Goal: Information Seeking & Learning: Compare options

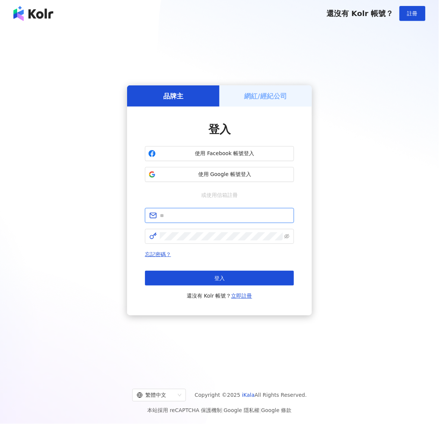
click at [198, 217] on input "text" at bounding box center [225, 215] width 130 height 8
type input "**********"
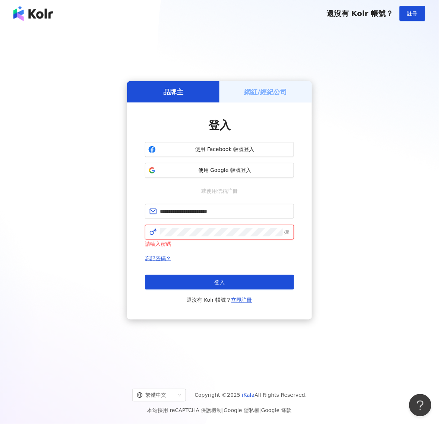
click at [179, 237] on span at bounding box center [219, 232] width 149 height 15
click at [187, 277] on button "登入" at bounding box center [219, 282] width 149 height 15
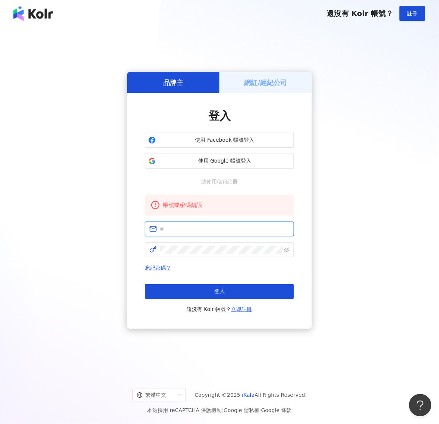
click at [196, 228] on input "text" at bounding box center [225, 229] width 130 height 8
type input "**********"
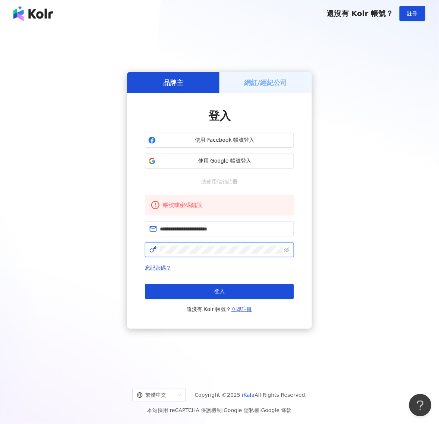
click at [199, 254] on span at bounding box center [219, 249] width 149 height 15
click at [286, 250] on icon "eye-invisible" at bounding box center [286, 249] width 5 height 5
click at [222, 288] on button "登入" at bounding box center [219, 291] width 149 height 15
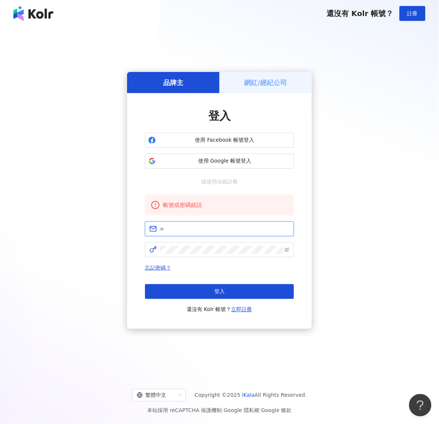
click at [201, 231] on input "text" at bounding box center [225, 229] width 130 height 8
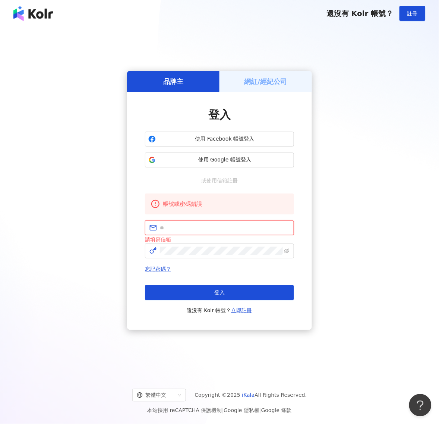
click at [164, 224] on input "text" at bounding box center [225, 228] width 130 height 8
type input "**********"
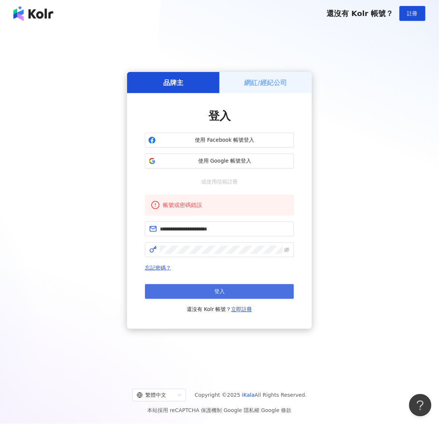
click at [183, 287] on button "登入" at bounding box center [219, 291] width 149 height 15
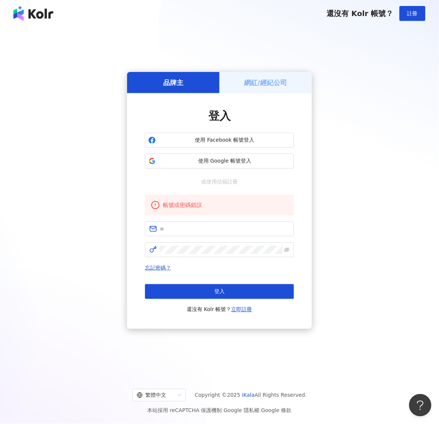
click at [266, 82] on h5 "網紅/經紀公司" at bounding box center [265, 82] width 43 height 9
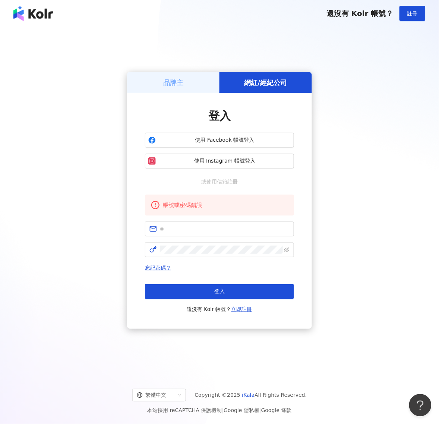
click at [177, 79] on h5 "品牌主" at bounding box center [173, 82] width 20 height 9
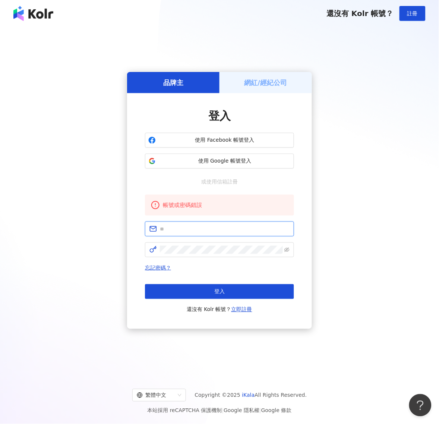
click at [174, 226] on input "text" at bounding box center [225, 229] width 130 height 8
type input "**********"
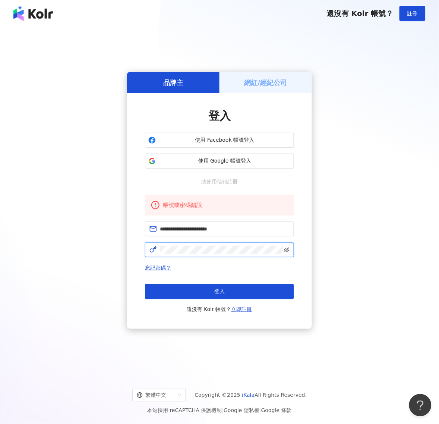
click at [286, 250] on icon "eye-invisible" at bounding box center [286, 249] width 5 height 4
click at [155, 250] on span at bounding box center [219, 249] width 149 height 15
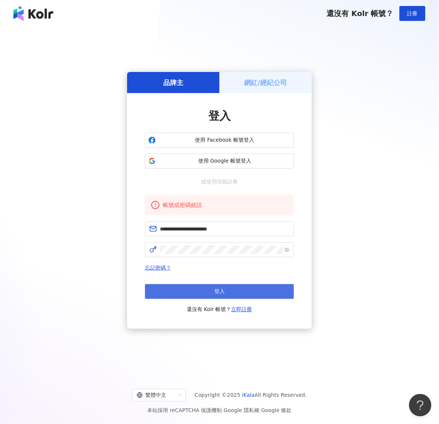
click at [164, 293] on button "登入" at bounding box center [219, 291] width 149 height 15
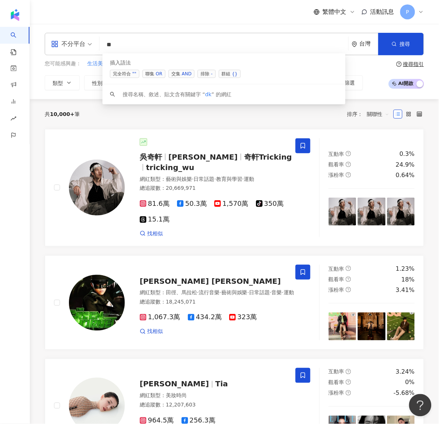
type input "*"
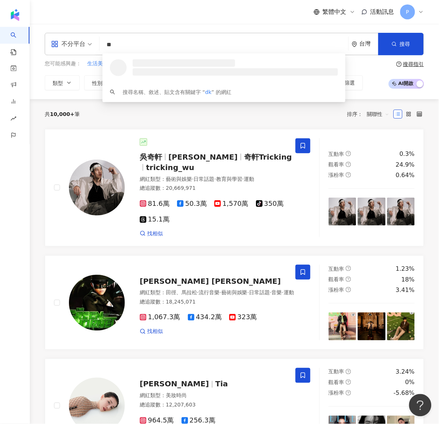
type input "*"
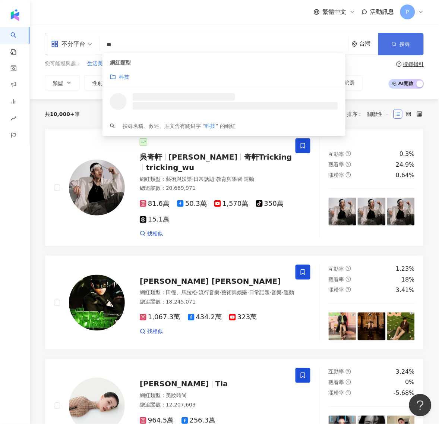
click at [395, 34] on button "搜尋" at bounding box center [400, 44] width 45 height 22
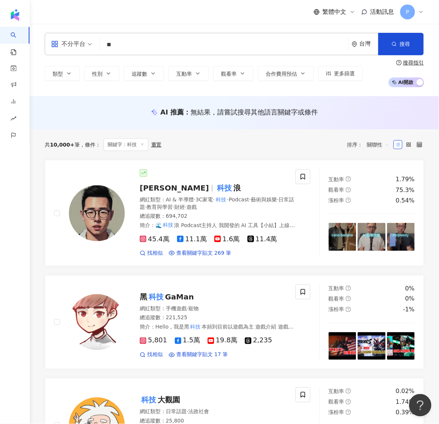
click at [147, 44] on input "**" at bounding box center [223, 45] width 243 height 14
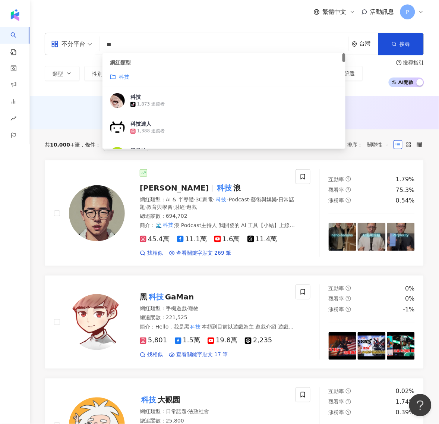
click at [124, 79] on mark "科技" at bounding box center [124, 77] width 10 height 6
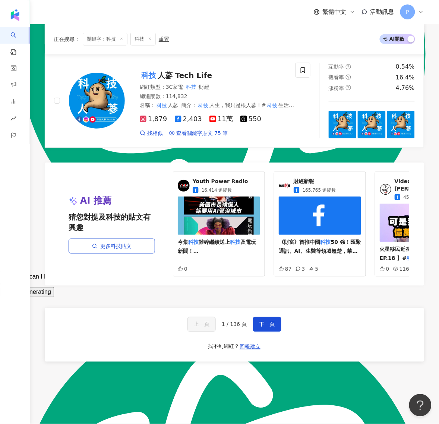
scroll to position [1309, 0]
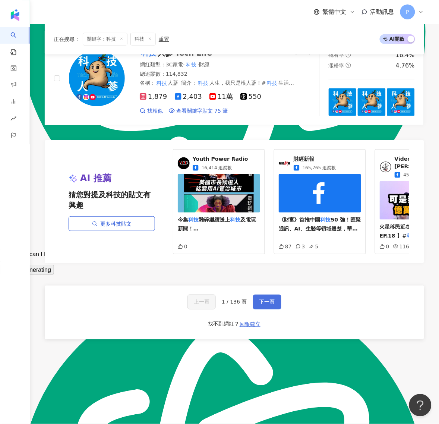
click at [271, 299] on span "下一頁" at bounding box center [267, 302] width 16 height 6
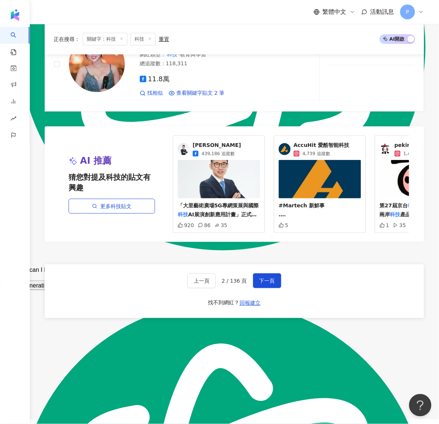
scroll to position [1297, 0]
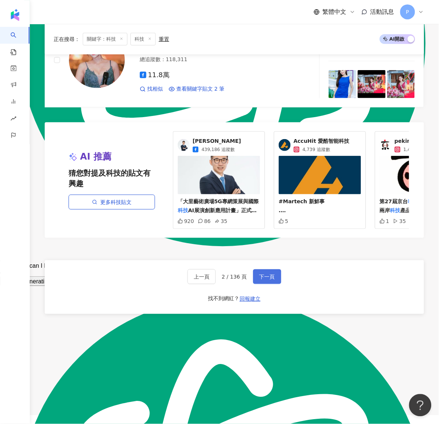
click at [265, 280] on span "下一頁" at bounding box center [267, 277] width 16 height 6
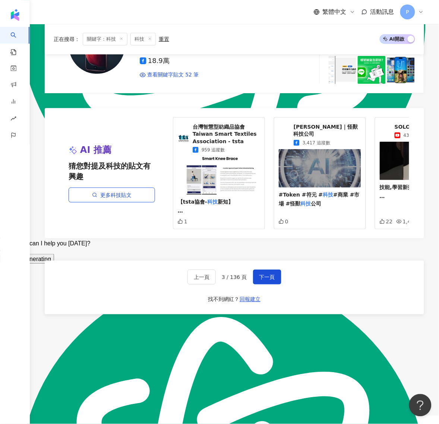
scroll to position [1324, 0]
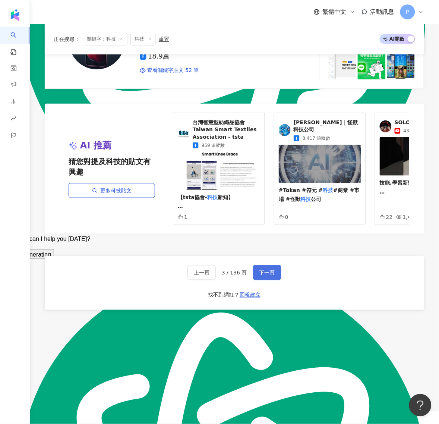
click at [266, 275] on span "下一頁" at bounding box center [267, 272] width 16 height 6
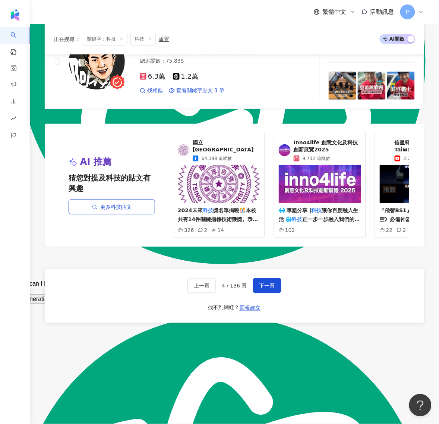
scroll to position [1289, 0]
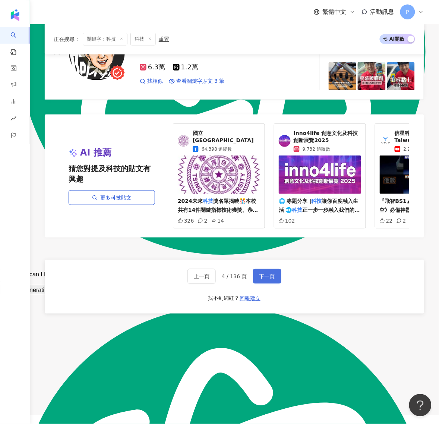
click at [263, 279] on span "下一頁" at bounding box center [267, 276] width 16 height 6
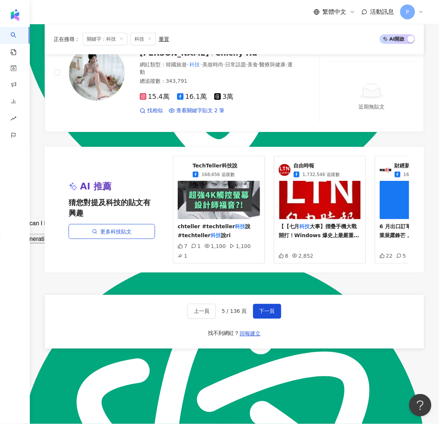
scroll to position [1350, 0]
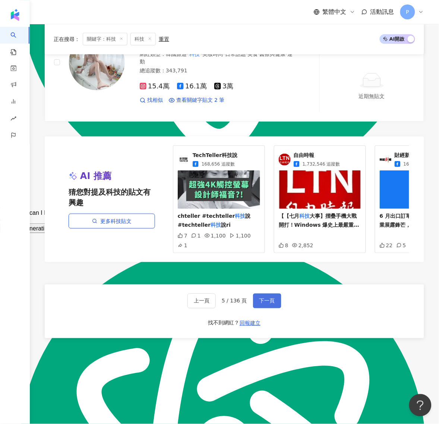
click at [256, 293] on button "下一頁" at bounding box center [267, 300] width 28 height 15
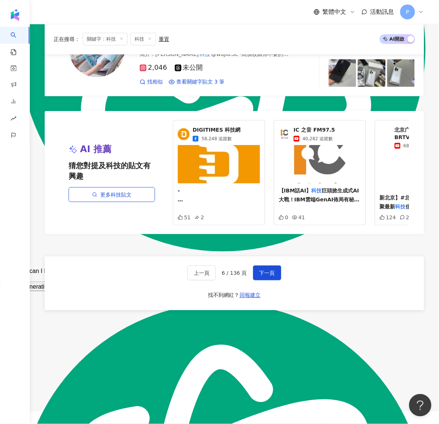
scroll to position [1293, 0]
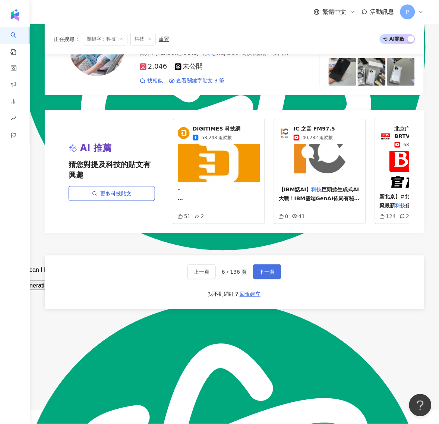
click at [266, 275] on span "下一頁" at bounding box center [267, 272] width 16 height 6
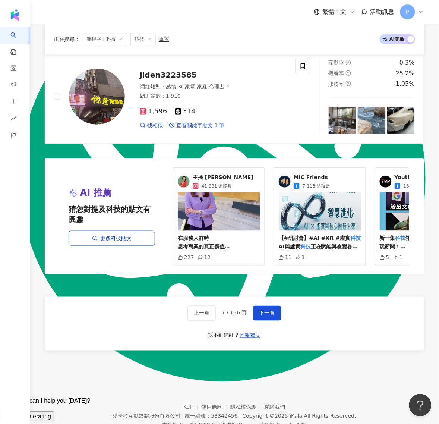
scroll to position [1165, 0]
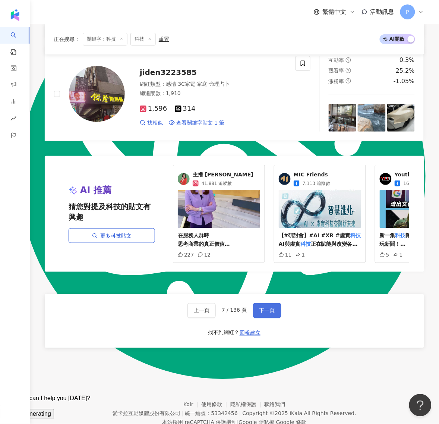
click at [259, 313] on span "下一頁" at bounding box center [267, 310] width 16 height 6
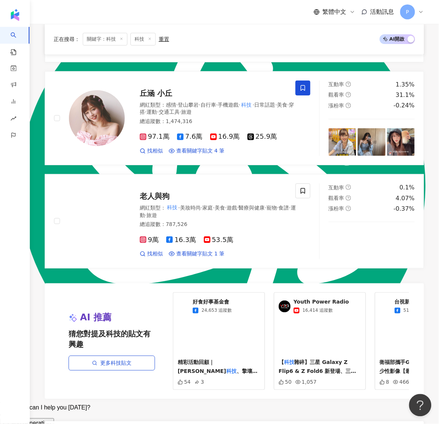
scroll to position [1211, 0]
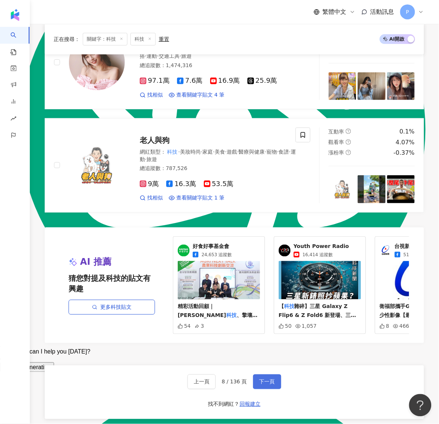
click at [264, 379] on span "下一頁" at bounding box center [267, 382] width 16 height 6
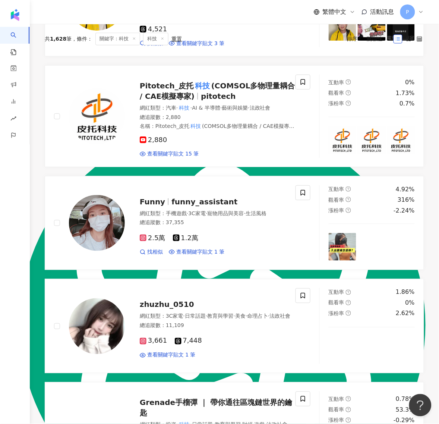
scroll to position [0, 0]
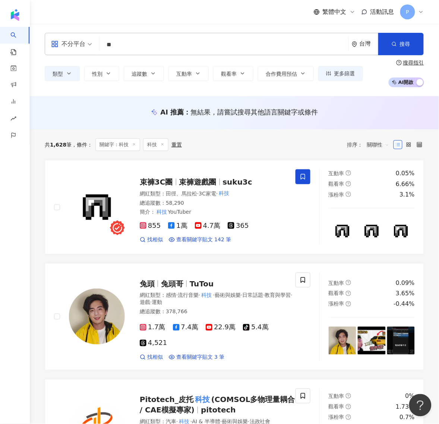
click at [143, 47] on input "**" at bounding box center [223, 45] width 243 height 14
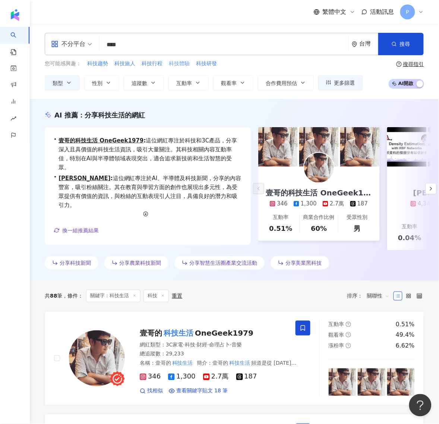
drag, startPoint x: 178, startPoint y: 65, endPoint x: 176, endPoint y: 61, distance: 4.0
click at [176, 61] on span "科技體驗" at bounding box center [179, 63] width 21 height 7
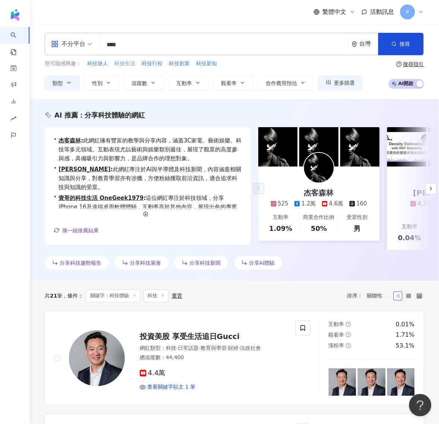
click at [123, 63] on span "科技生活" at bounding box center [124, 63] width 21 height 7
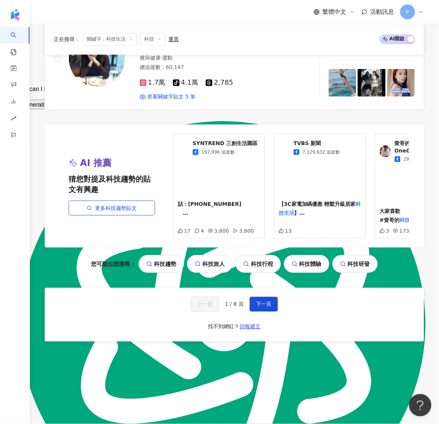
scroll to position [1486, 0]
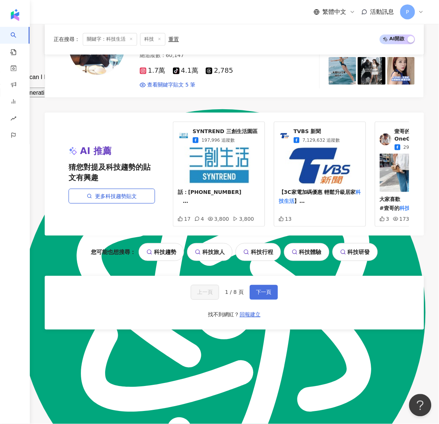
click at [261, 289] on span "下一頁" at bounding box center [264, 292] width 16 height 6
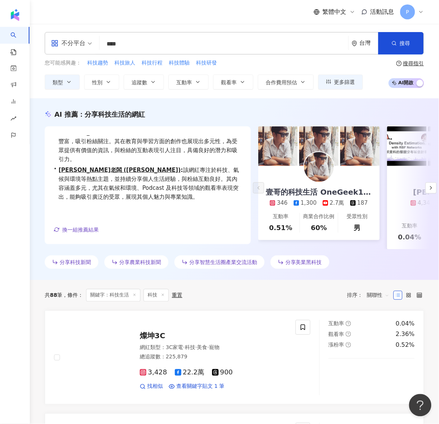
scroll to position [0, 0]
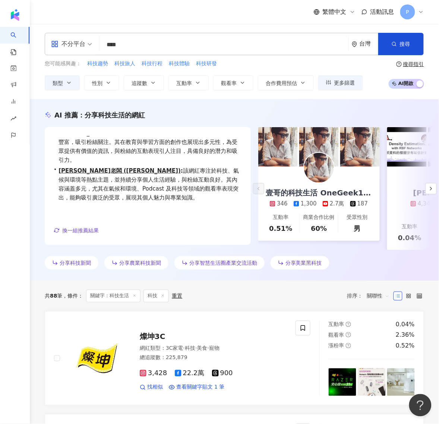
click at [84, 43] on div "不分平台" at bounding box center [68, 44] width 34 height 12
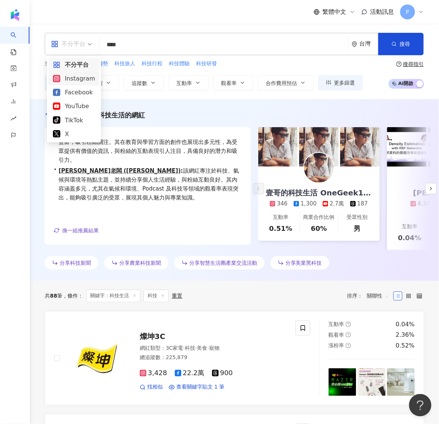
click at [80, 82] on div "Instagram" at bounding box center [74, 78] width 42 height 9
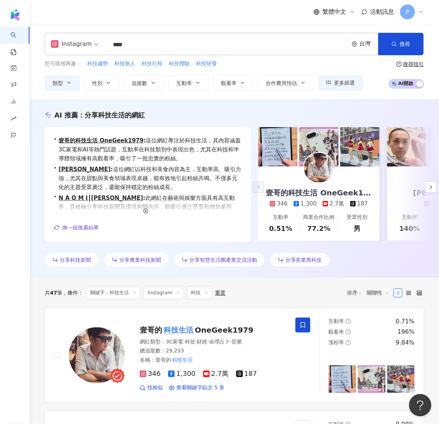
click at [143, 43] on input "****" at bounding box center [227, 45] width 237 height 14
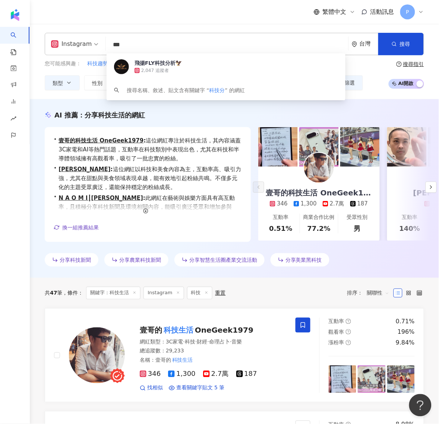
drag, startPoint x: 144, startPoint y: 60, endPoint x: 142, endPoint y: 47, distance: 13.1
click at [139, 47] on input "***" at bounding box center [227, 45] width 237 height 14
type input "****"
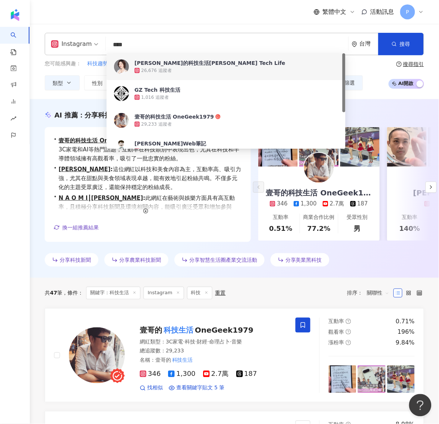
click at [152, 70] on div "26,676 追蹤者" at bounding box center [156, 70] width 31 height 6
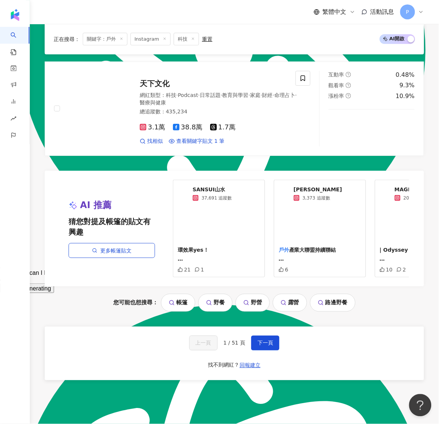
scroll to position [1329, 0]
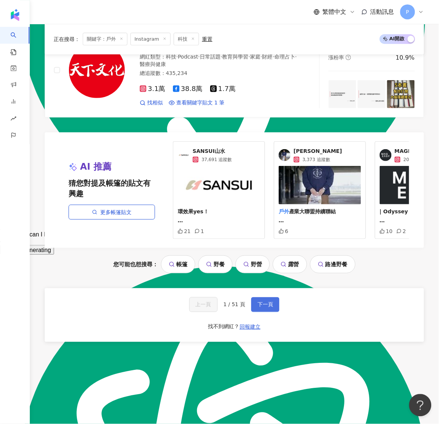
click at [255, 297] on button "下一頁" at bounding box center [265, 304] width 28 height 15
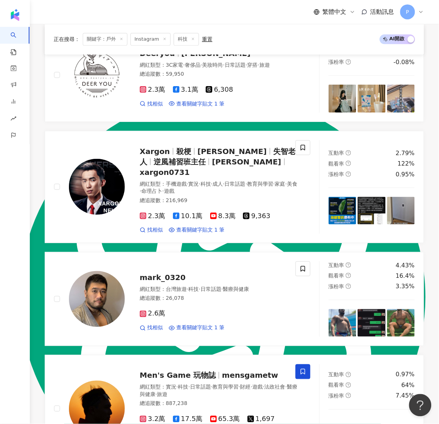
scroll to position [0, 0]
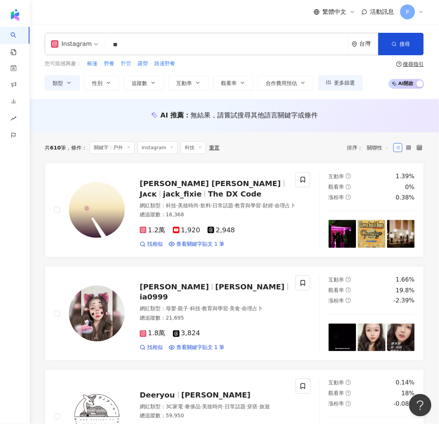
click at [124, 65] on span "野營" at bounding box center [126, 63] width 10 height 7
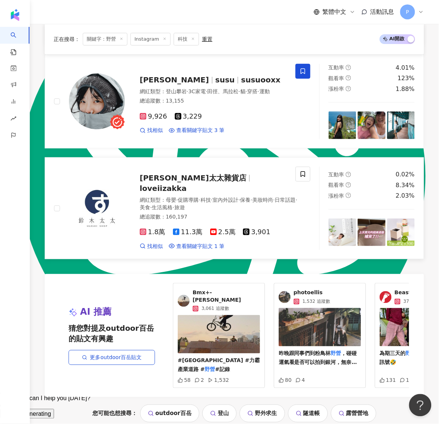
scroll to position [1317, 0]
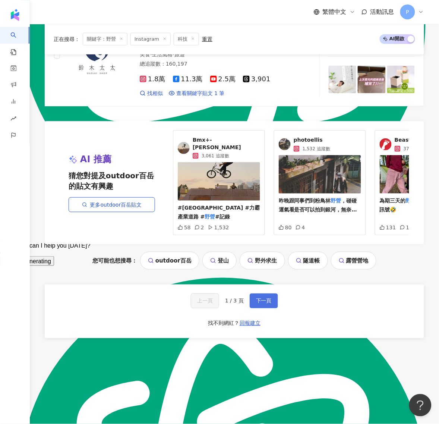
click at [256, 298] on span "下一頁" at bounding box center [264, 301] width 16 height 6
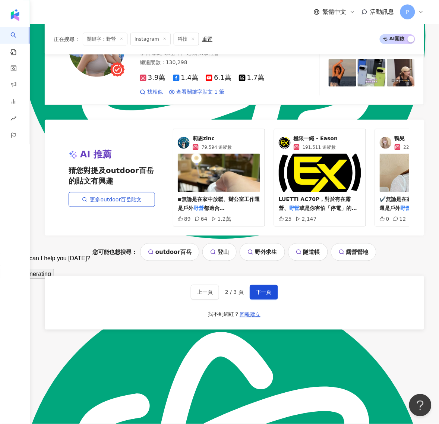
scroll to position [1310, 0]
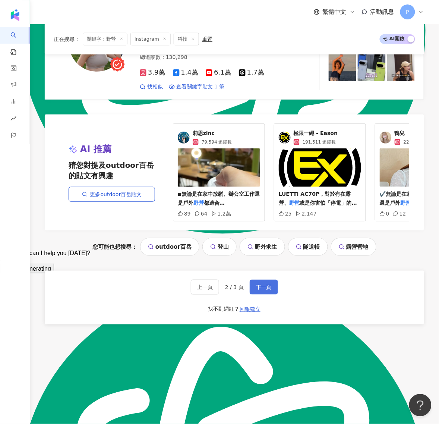
click at [260, 284] on span "下一頁" at bounding box center [264, 287] width 16 height 6
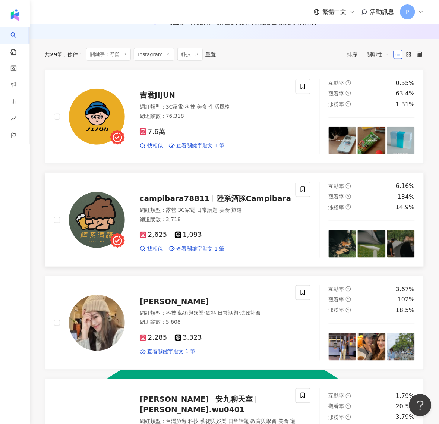
scroll to position [0, 0]
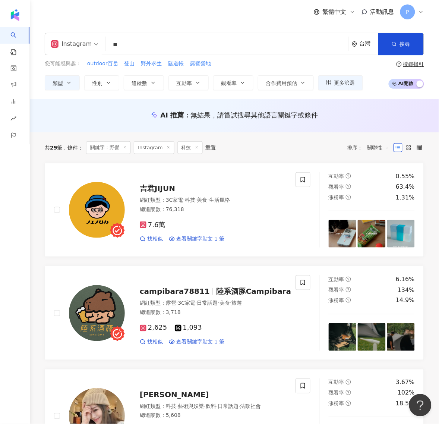
click at [129, 42] on input "**" at bounding box center [227, 45] width 237 height 14
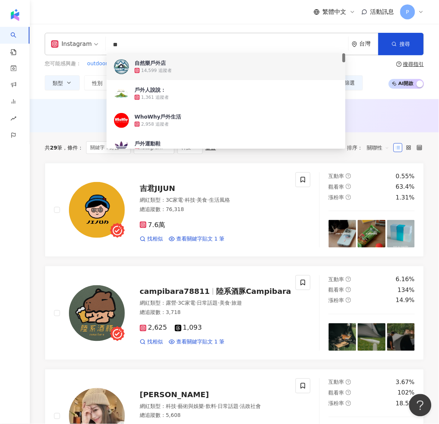
click at [40, 82] on div "Instagram ** 台灣 搜尋 1f8d3aeb-6f5c-4730-bb97-2c78f6f2d7f7 6c79db45-b934-4f83-85ba…" at bounding box center [234, 61] width 409 height 57
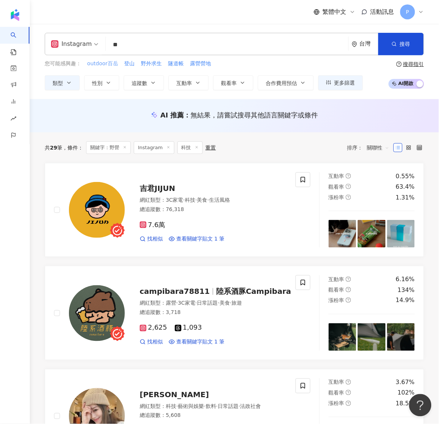
click at [96, 66] on span "outdoor百岳" at bounding box center [102, 63] width 31 height 7
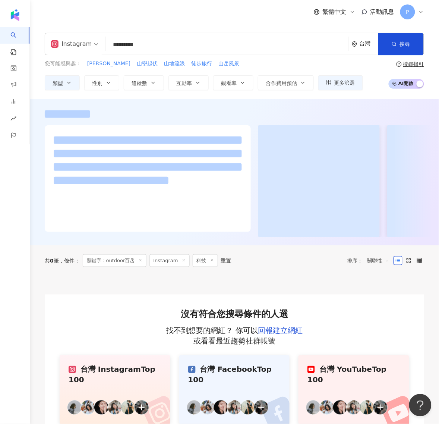
click at [173, 41] on input "*********" at bounding box center [227, 45] width 237 height 14
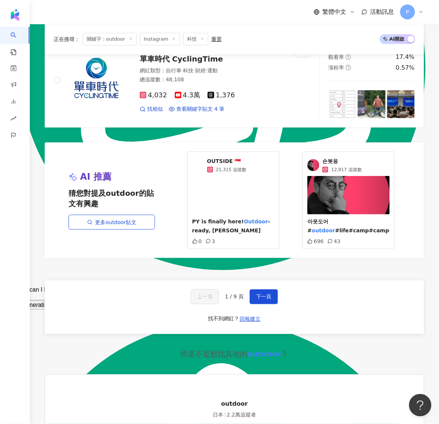
scroll to position [1304, 0]
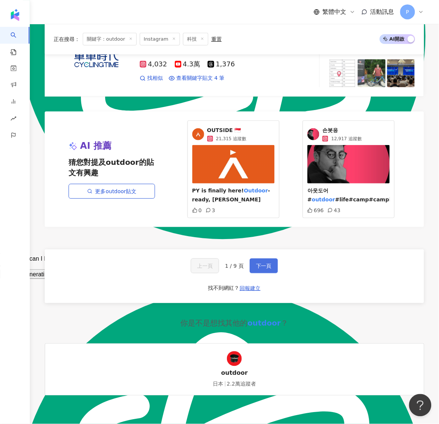
type input "*******"
click at [258, 268] on span "下一頁" at bounding box center [264, 266] width 16 height 6
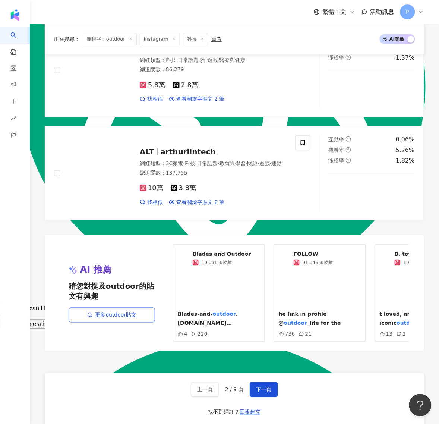
scroll to position [1258, 0]
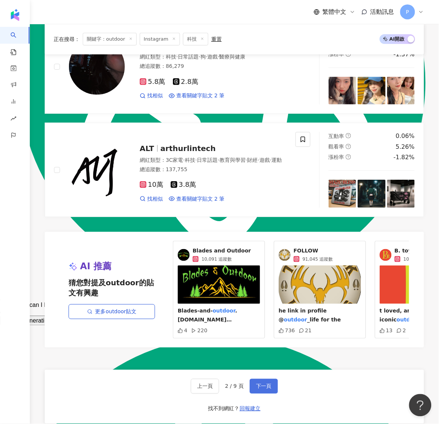
click at [266, 383] on span "下一頁" at bounding box center [264, 386] width 16 height 6
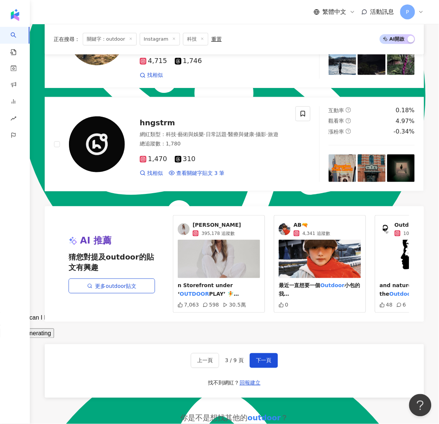
scroll to position [1304, 0]
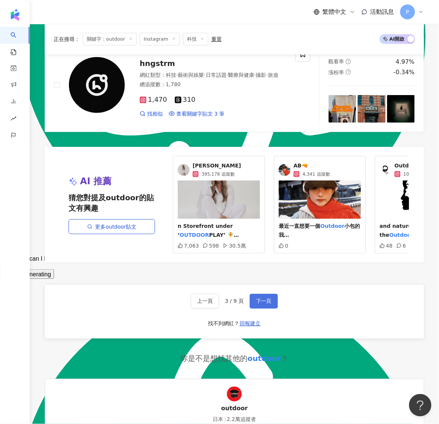
click at [262, 294] on button "下一頁" at bounding box center [264, 301] width 28 height 15
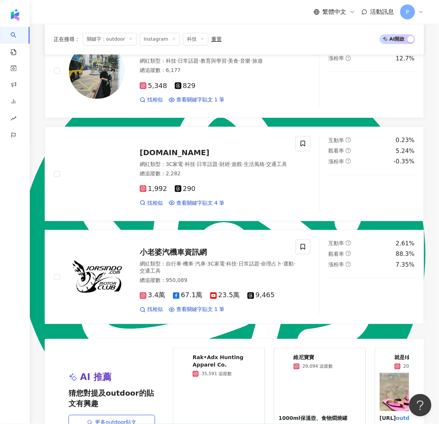
scroll to position [1211, 0]
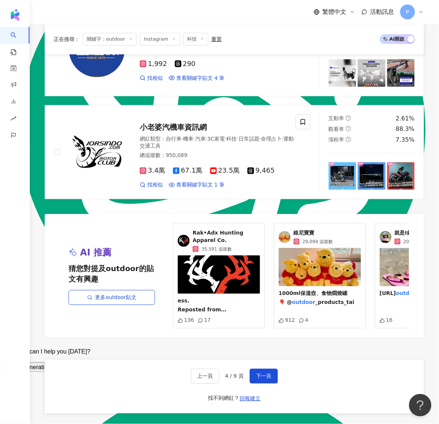
click at [260, 360] on div "上一頁 4 / 9 頁 下一頁 找不到網紅？ 回報建立" at bounding box center [234, 387] width 379 height 54
click at [259, 373] on span "下一頁" at bounding box center [264, 376] width 16 height 6
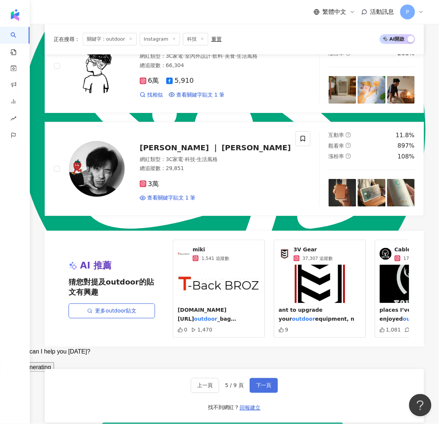
click at [260, 382] on span "下一頁" at bounding box center [264, 385] width 16 height 6
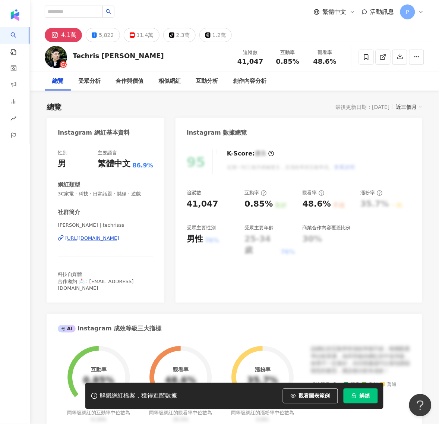
click at [116, 239] on div "https://www.instagram.com/techrisss/" at bounding box center [92, 238] width 54 height 7
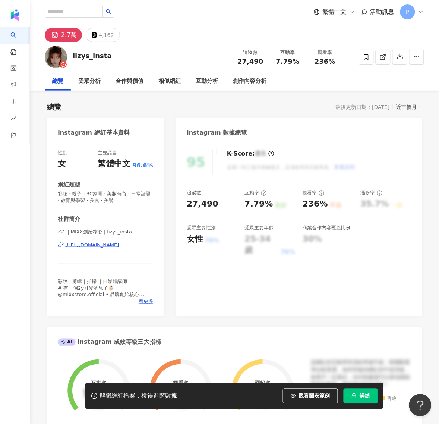
click at [100, 246] on div "https://www.instagram.com/lizys_insta/" at bounding box center [92, 244] width 54 height 7
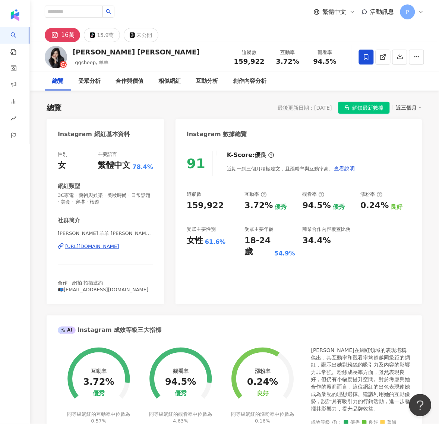
click at [100, 246] on div "https://www.instagram.com/_qqsheep/" at bounding box center [92, 246] width 54 height 7
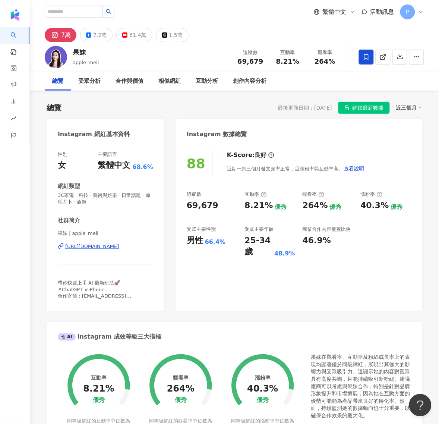
click at [101, 246] on div "https://www.instagram.com/apple_meii/" at bounding box center [92, 246] width 54 height 7
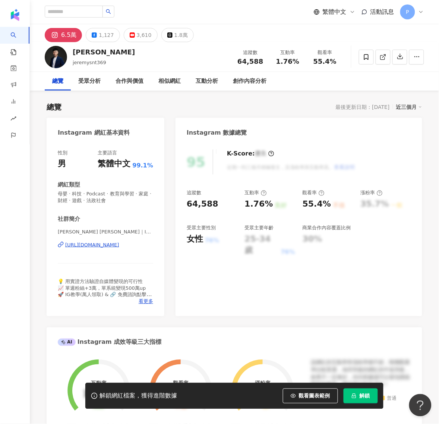
click at [103, 245] on div "https://www.instagram.com/jeremysnt369/" at bounding box center [92, 244] width 54 height 7
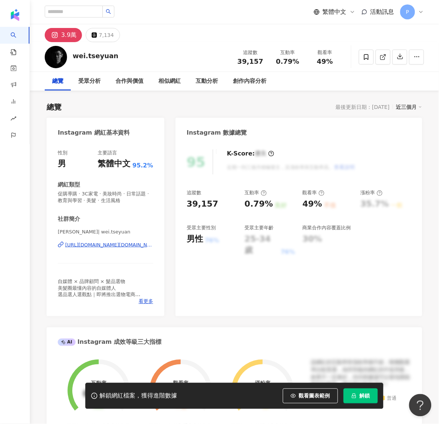
click at [119, 246] on div "https://www.instagram.com/wei.tseyuan/" at bounding box center [109, 244] width 88 height 7
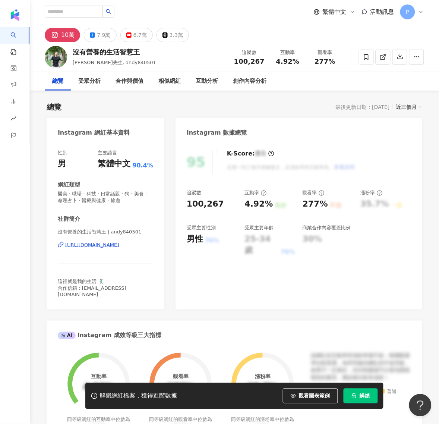
click at [95, 247] on div "https://www.instagram.com/andy840501/" at bounding box center [92, 244] width 54 height 7
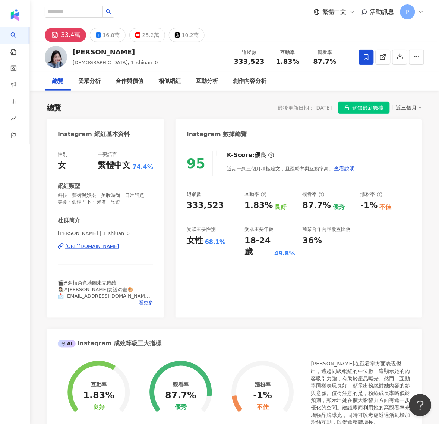
click at [117, 249] on div "https://www.instagram.com/1_shiuan_0/" at bounding box center [92, 246] width 54 height 7
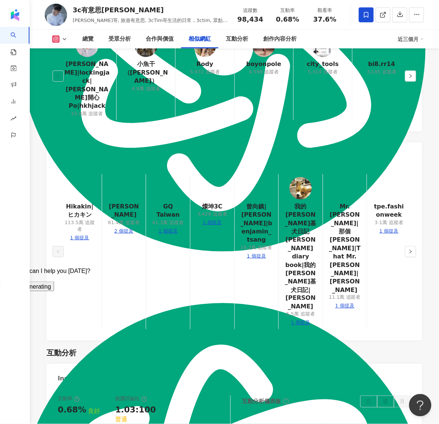
scroll to position [1284, 0]
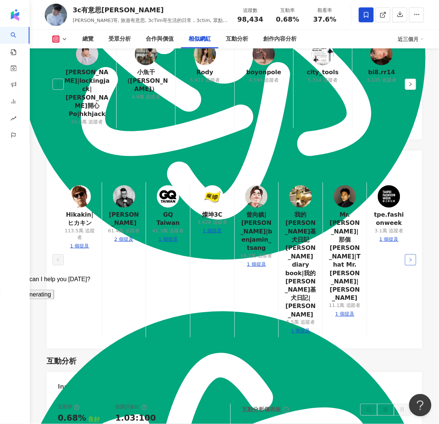
click at [414, 254] on button "button" at bounding box center [410, 259] width 11 height 11
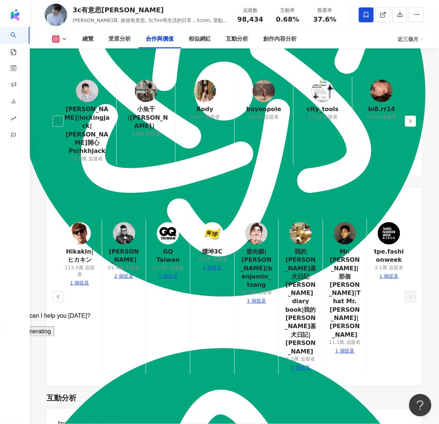
scroll to position [1144, 0]
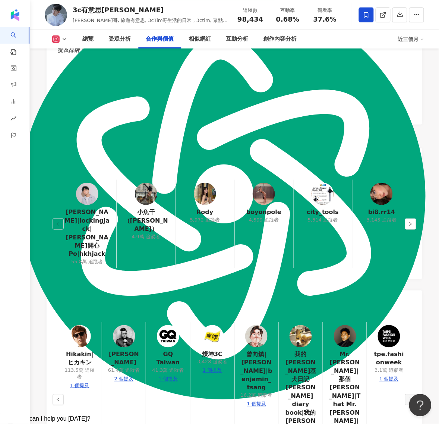
drag, startPoint x: 86, startPoint y: 199, endPoint x: 221, endPoint y: 119, distance: 155.9
click at [221, 132] on div "相似網紅" at bounding box center [235, 137] width 376 height 10
click at [414, 218] on button "button" at bounding box center [410, 223] width 11 height 11
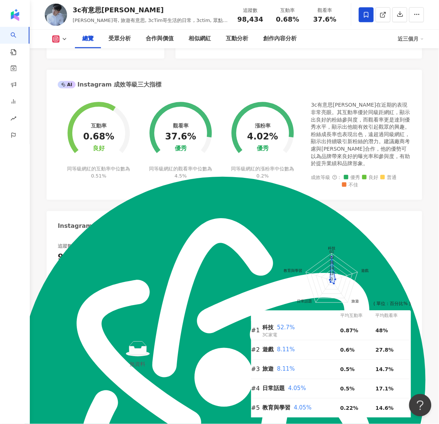
scroll to position [0, 0]
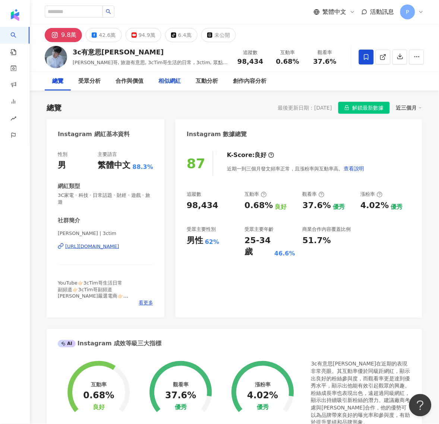
click at [176, 80] on div "相似網紅" at bounding box center [169, 81] width 22 height 9
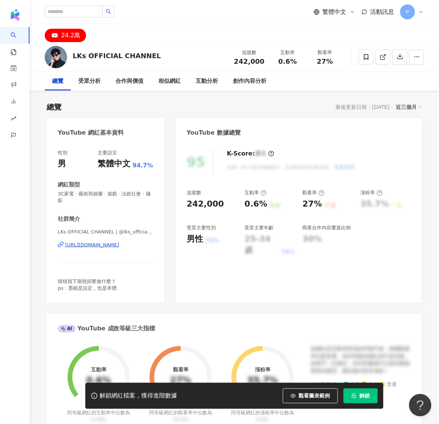
click at [103, 247] on div "https://www.youtube.com/channel/UCMpQA4MMSpl_bMvNTZ5rODQ" at bounding box center [92, 244] width 54 height 7
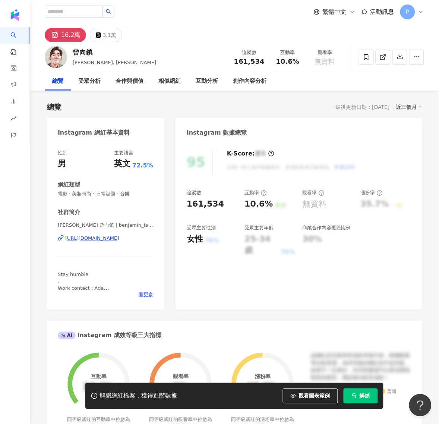
click at [101, 239] on div "[URL][DOMAIN_NAME]" at bounding box center [92, 238] width 54 height 7
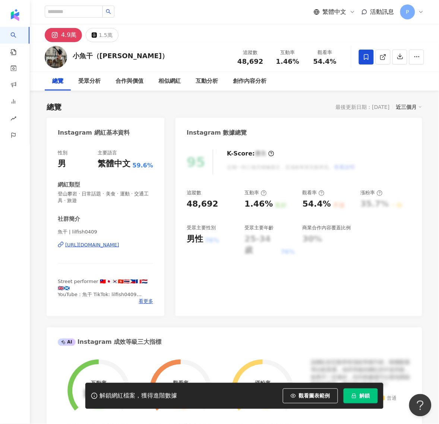
click at [88, 246] on div "https://www.instagram.com/lilfish0409/" at bounding box center [92, 244] width 54 height 7
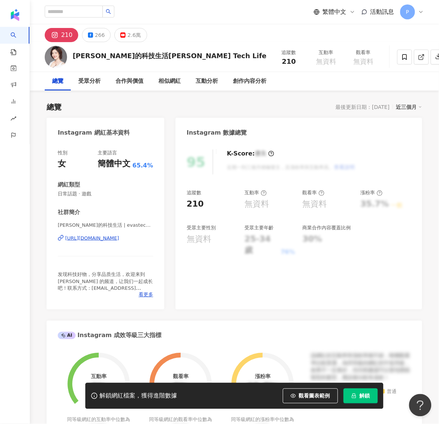
click at [97, 237] on div "[URL][DOMAIN_NAME]" at bounding box center [92, 238] width 54 height 7
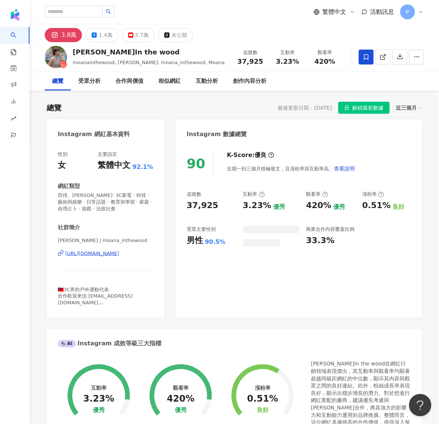
click at [89, 254] on div "https://www.instagram.com/moana_inthewood/" at bounding box center [92, 253] width 54 height 7
click at [177, 83] on div "相似網紅" at bounding box center [169, 81] width 22 height 9
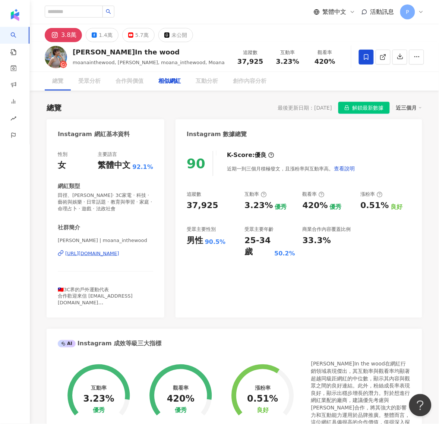
scroll to position [1180, 0]
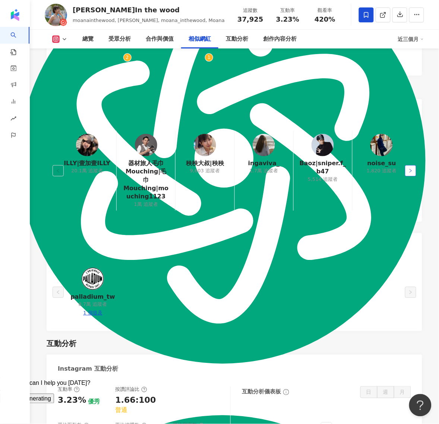
click at [408, 168] on icon "right" at bounding box center [410, 170] width 4 height 4
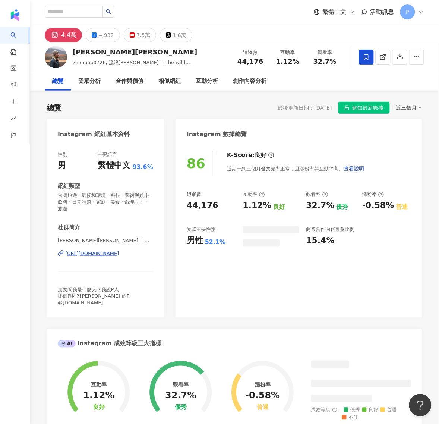
click at [90, 255] on div "[URL][DOMAIN_NAME]" at bounding box center [92, 253] width 54 height 7
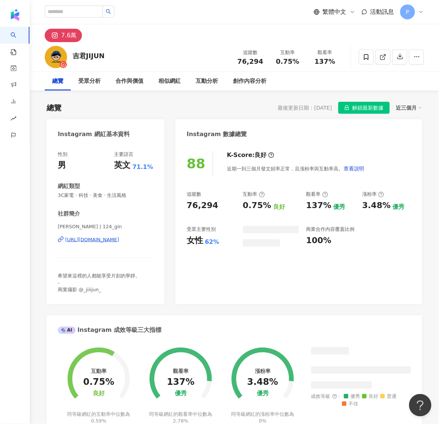
drag, startPoint x: 436, startPoint y: 203, endPoint x: 90, endPoint y: 242, distance: 348.8
click at [90, 242] on div "https://www.instagram.com/124_gin/" at bounding box center [92, 239] width 54 height 7
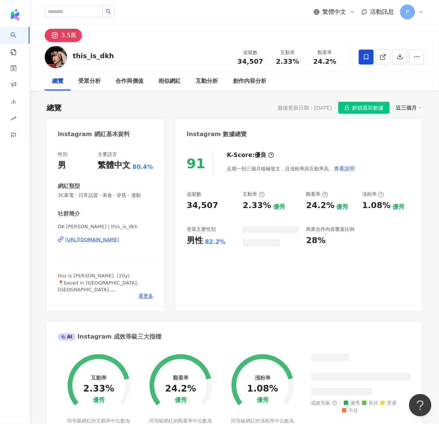
click at [98, 238] on div "[URL][DOMAIN_NAME]" at bounding box center [92, 239] width 54 height 7
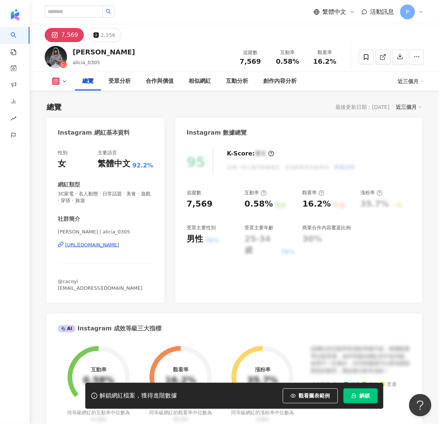
click at [104, 245] on div "https://www.instagram.com/alicia_0305/" at bounding box center [92, 244] width 54 height 7
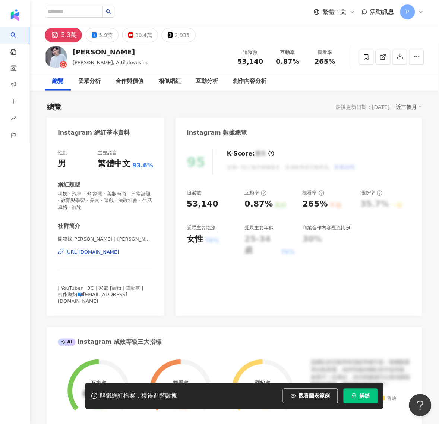
drag, startPoint x: 114, startPoint y: 217, endPoint x: 99, endPoint y: 252, distance: 37.4
click at [99, 252] on div "[URL][DOMAIN_NAME]" at bounding box center [92, 252] width 54 height 7
